Goal: Task Accomplishment & Management: Manage account settings

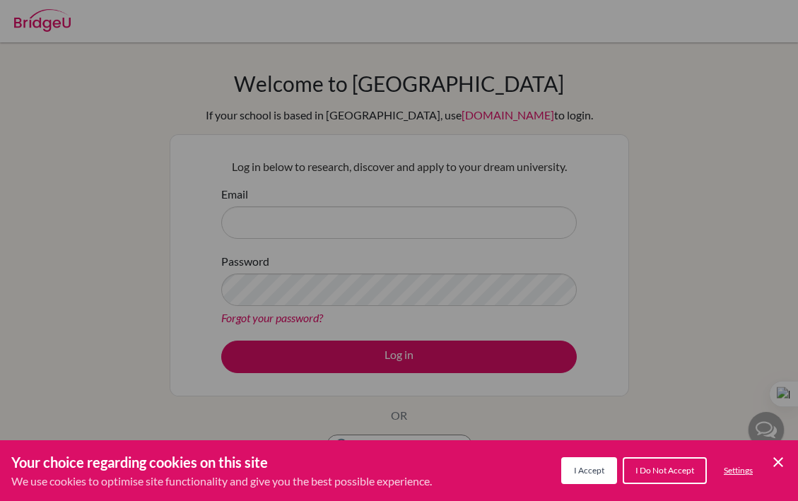
click at [595, 467] on span "I Accept" at bounding box center [589, 470] width 30 height 11
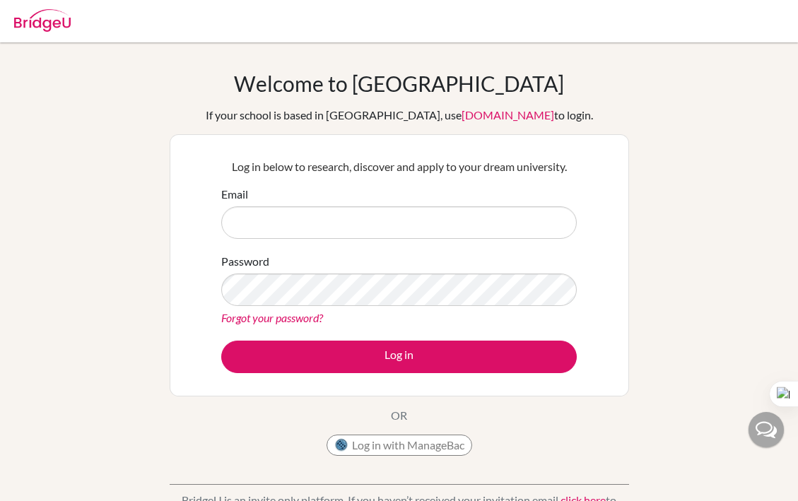
click at [307, 319] on link "Forgot your password?" at bounding box center [272, 317] width 102 height 13
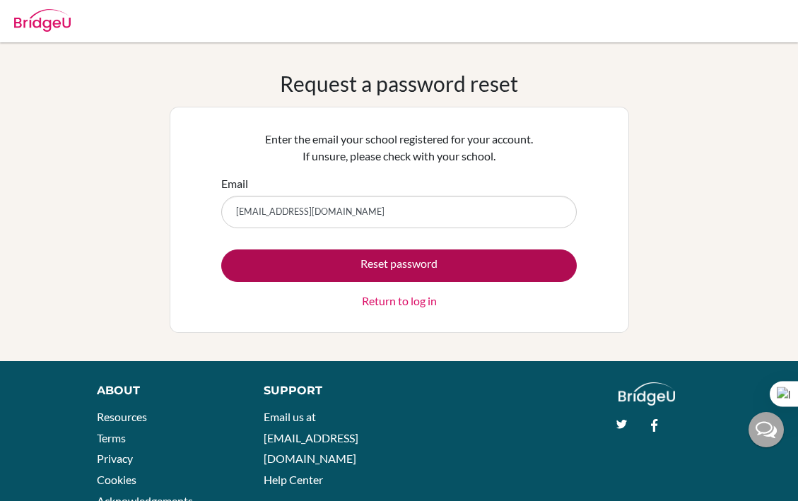
type input "vionne.simbajon@students.aobajapan.jp"
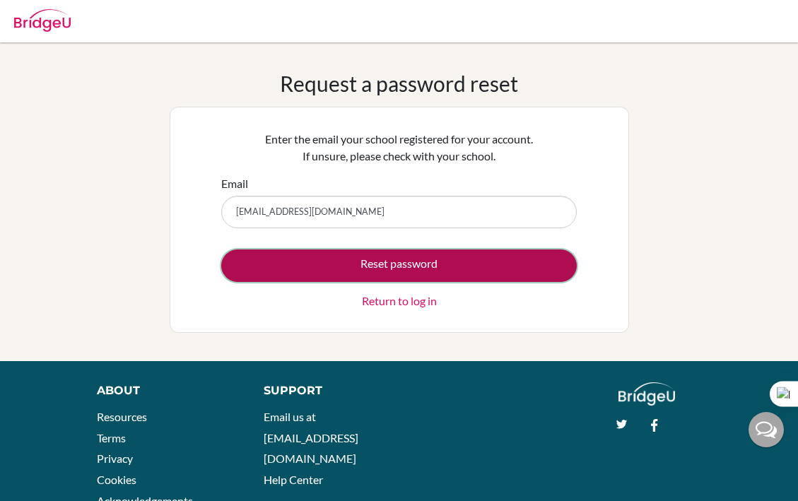
click at [372, 260] on button "Reset password" at bounding box center [398, 265] width 355 height 32
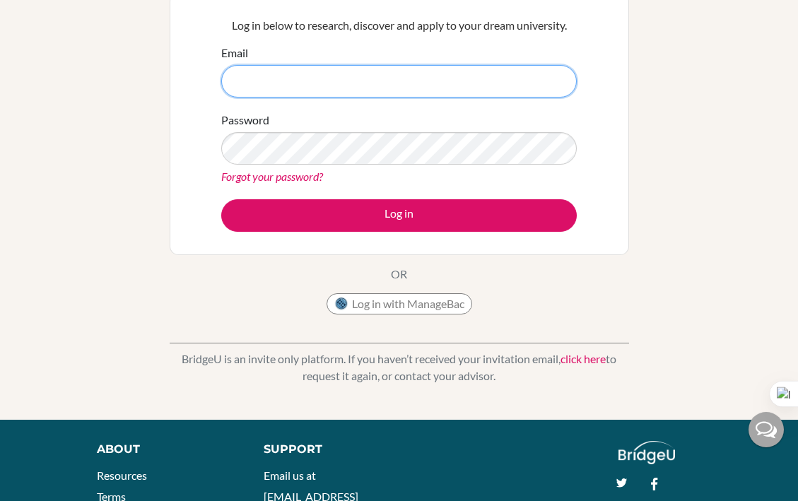
scroll to position [305, 0]
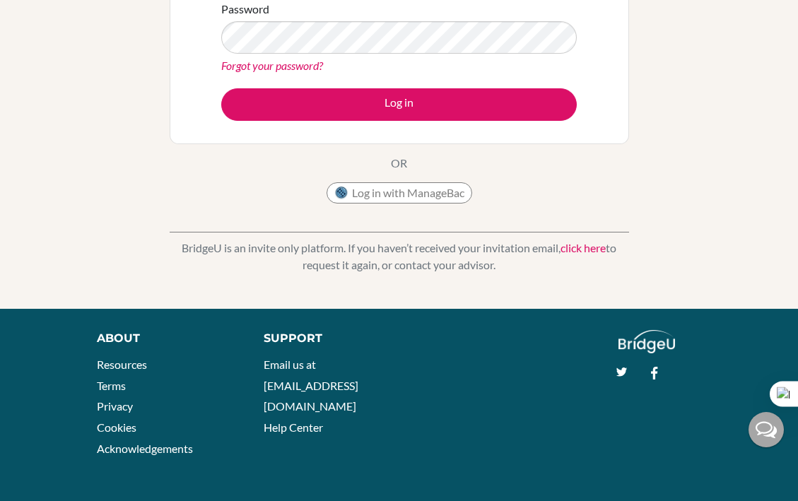
click at [583, 246] on link "click here" at bounding box center [582, 247] width 45 height 13
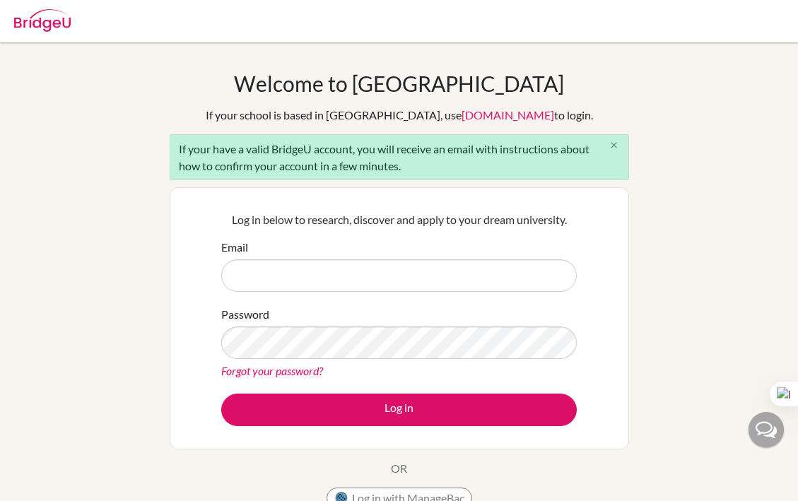
click at [617, 146] on icon "close" at bounding box center [613, 145] width 11 height 11
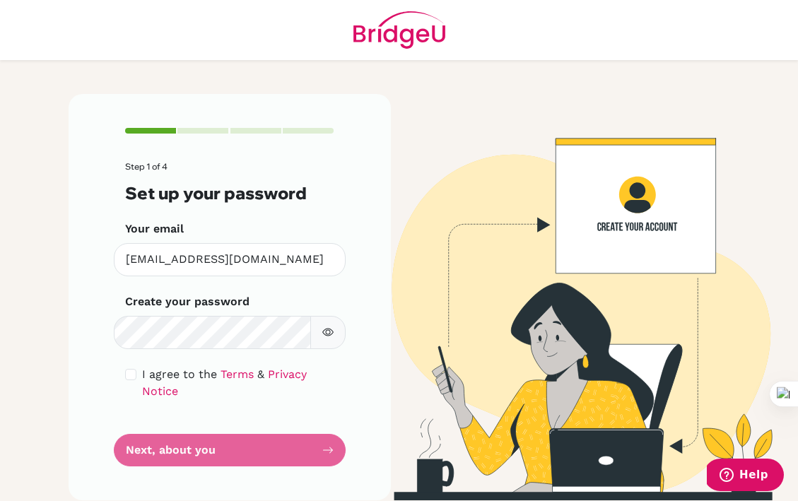
click at [332, 326] on icon "button" at bounding box center [327, 331] width 11 height 11
click at [129, 372] on input "checkbox" at bounding box center [130, 374] width 11 height 11
checkbox input "true"
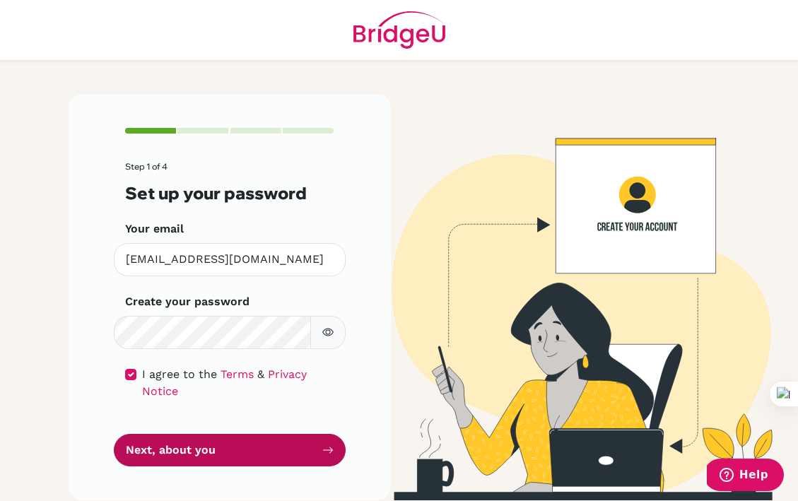
click at [221, 434] on button "Next, about you" at bounding box center [230, 450] width 232 height 33
